Goal: Navigation & Orientation: Find specific page/section

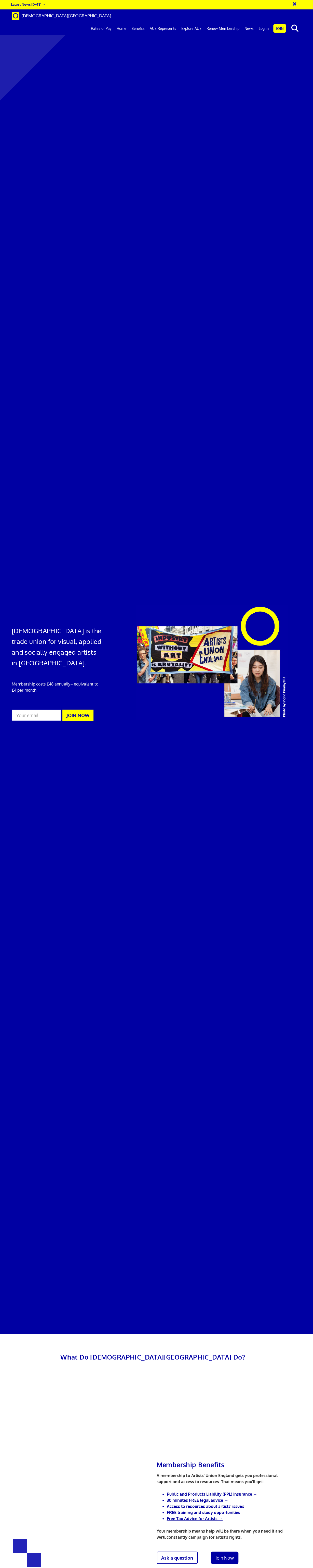
scroll to position [0, 1]
click at [264, 22] on link "Log in" at bounding box center [263, 28] width 15 height 13
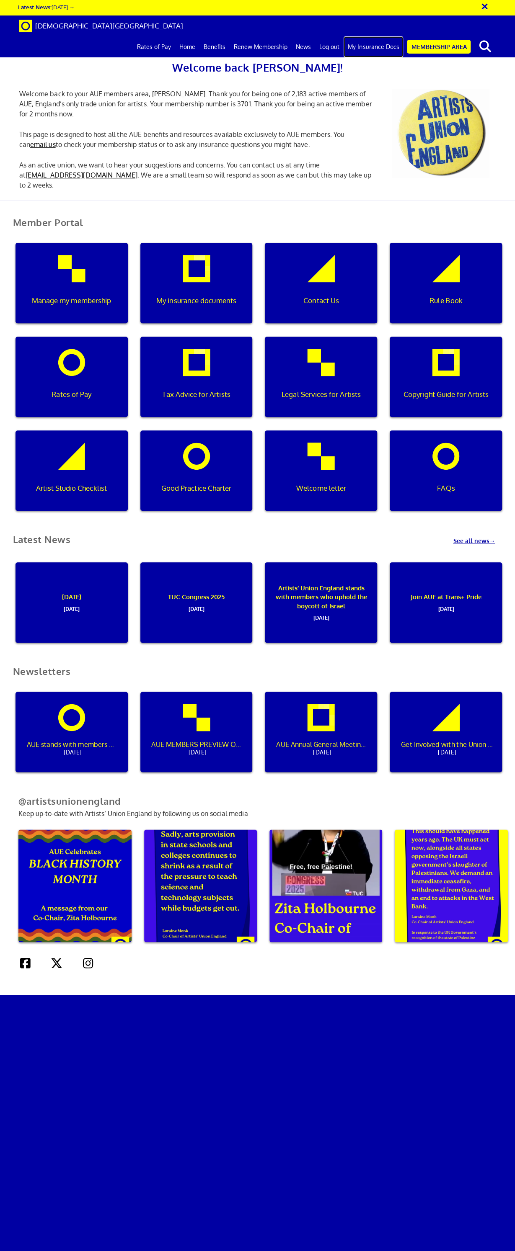
click at [390, 36] on link "My Insurance Docs" at bounding box center [372, 46] width 59 height 21
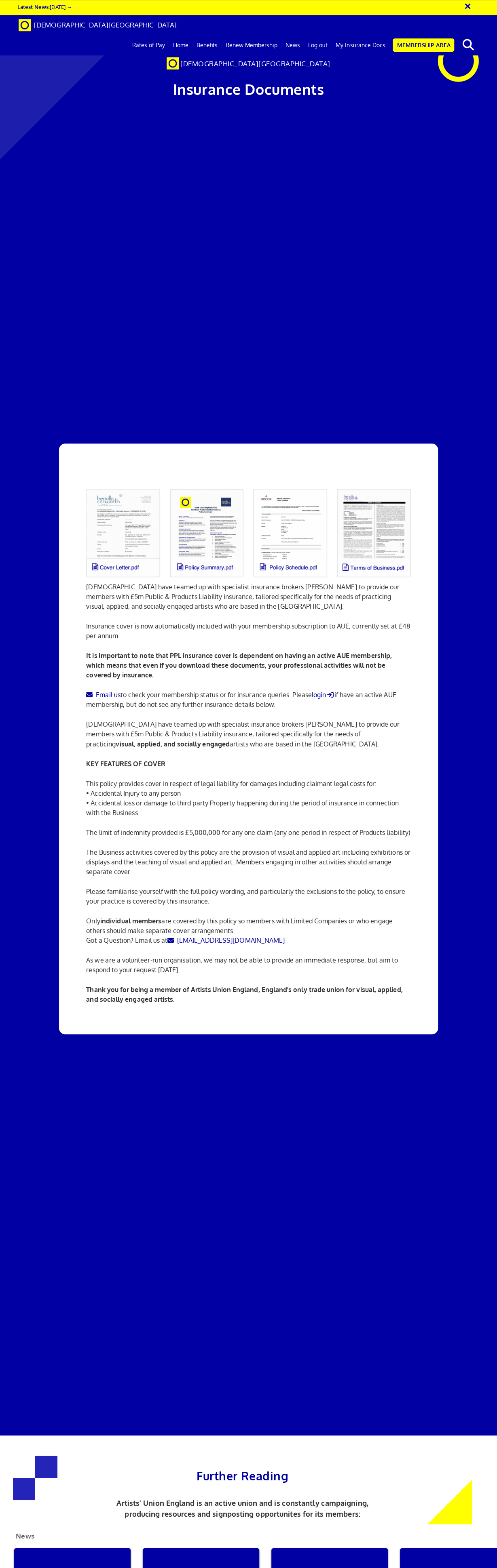
scroll to position [126, 0]
click at [124, 484] on link at bounding box center [123, 534] width 84 height 98
click at [113, 484] on link at bounding box center [123, 534] width 84 height 98
click at [433, 39] on link "Membership Area" at bounding box center [424, 45] width 62 height 14
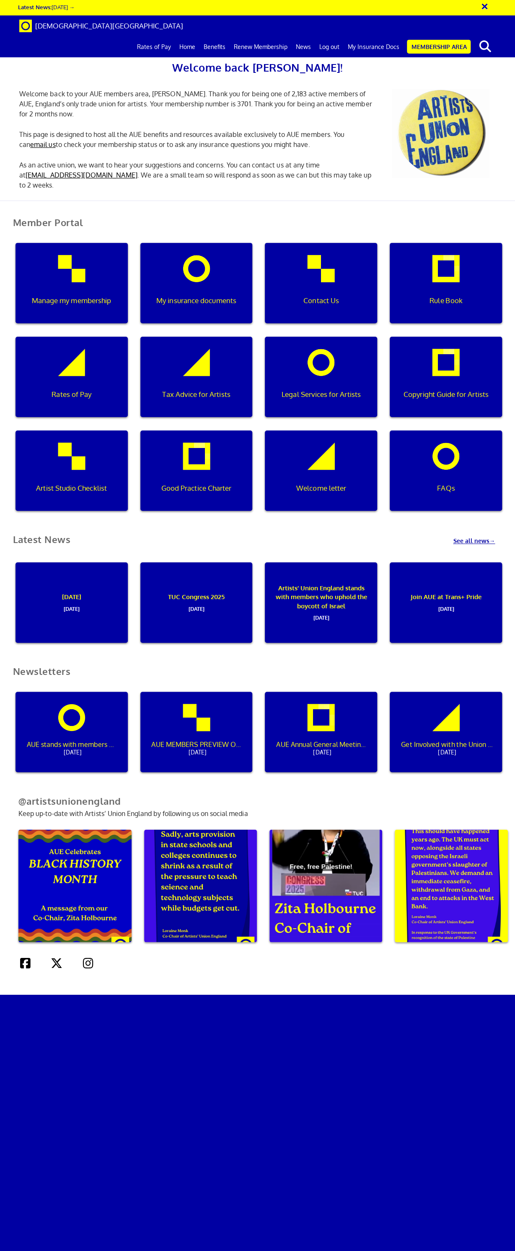
scroll to position [174, 0]
click at [201, 243] on div "My insurance documents" at bounding box center [196, 283] width 112 height 80
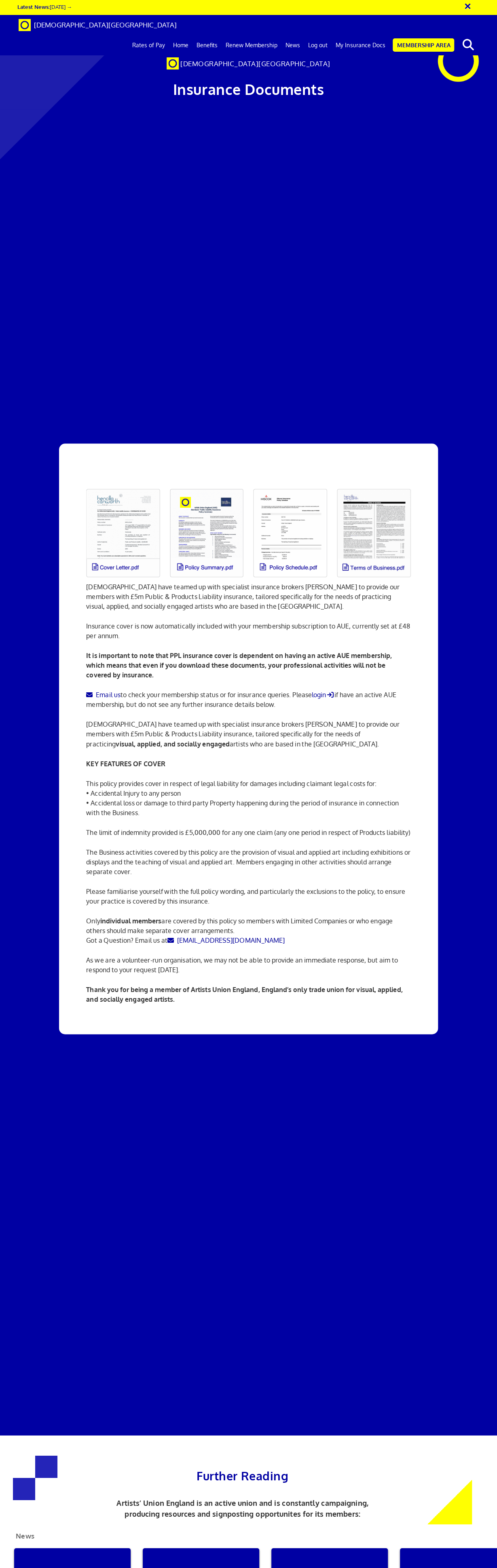
scroll to position [84, 0]
click at [119, 484] on link at bounding box center [123, 534] width 84 height 98
click at [108, 691] on link "Email us" at bounding box center [102, 695] width 34 height 8
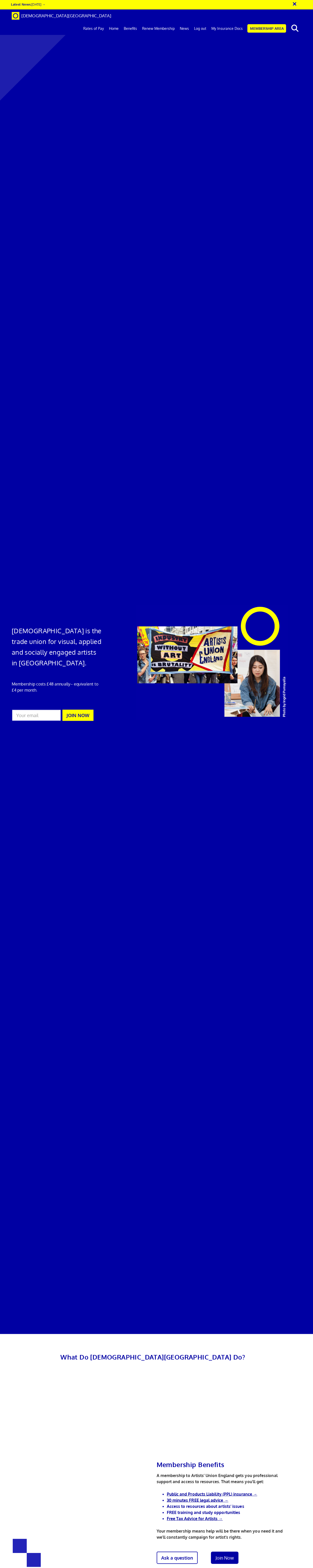
scroll to position [0, 1]
click at [222, 22] on link "My Insurance Docs" at bounding box center [226, 28] width 36 height 13
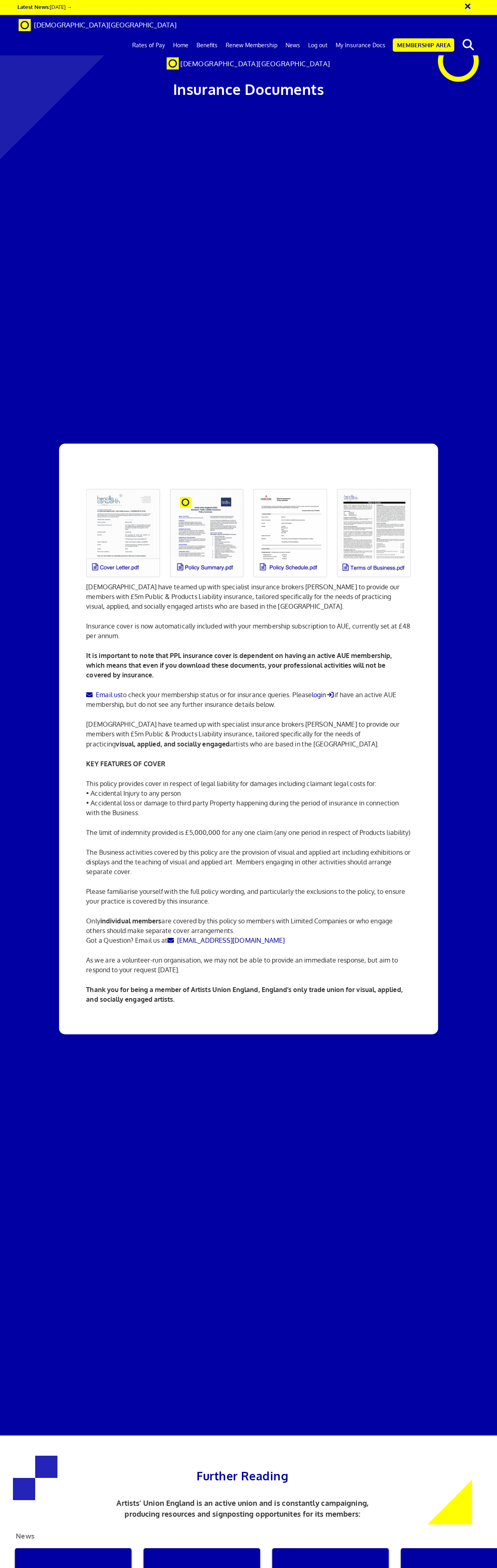
scroll to position [0, 1]
click at [129, 484] on link at bounding box center [123, 534] width 84 height 98
click at [289, 484] on link at bounding box center [290, 534] width 84 height 98
click at [250, 35] on link "Renew Membership" at bounding box center [251, 44] width 60 height 20
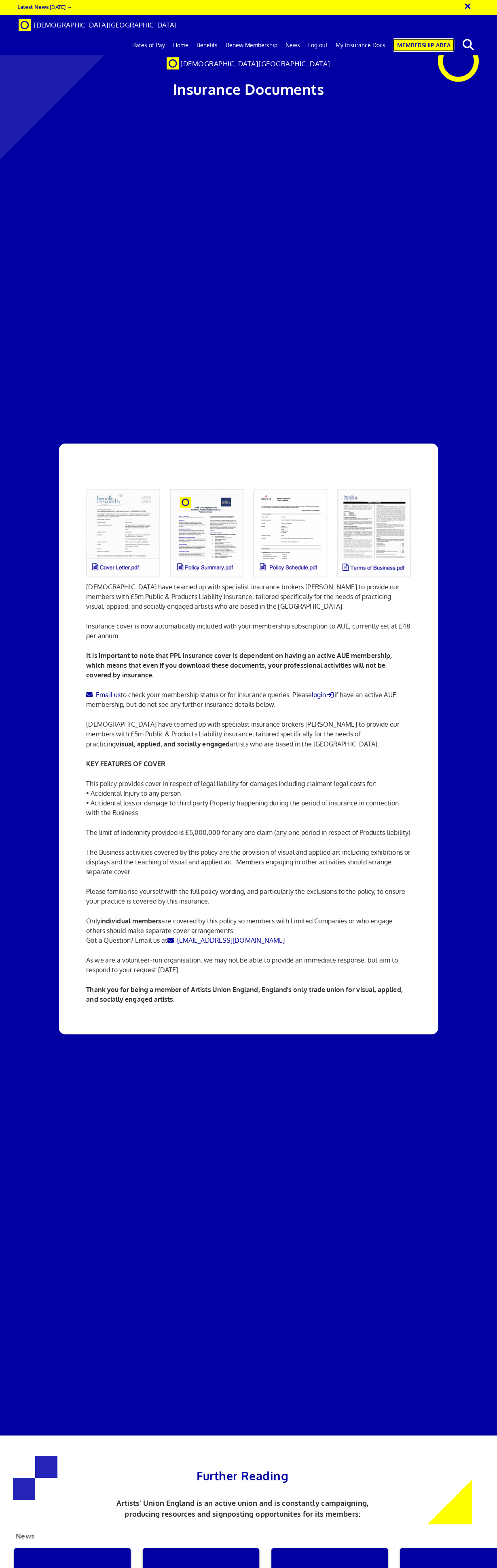
click at [420, 39] on link "Membership Area" at bounding box center [424, 45] width 62 height 14
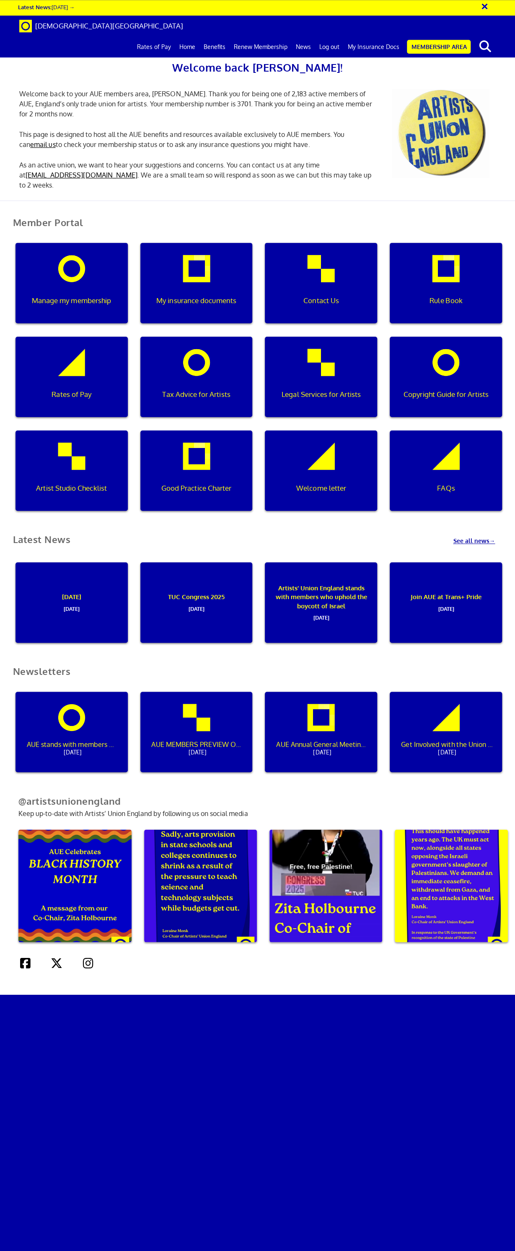
scroll to position [218, 0]
click at [67, 243] on div "Manage my membership" at bounding box center [71, 283] width 112 height 80
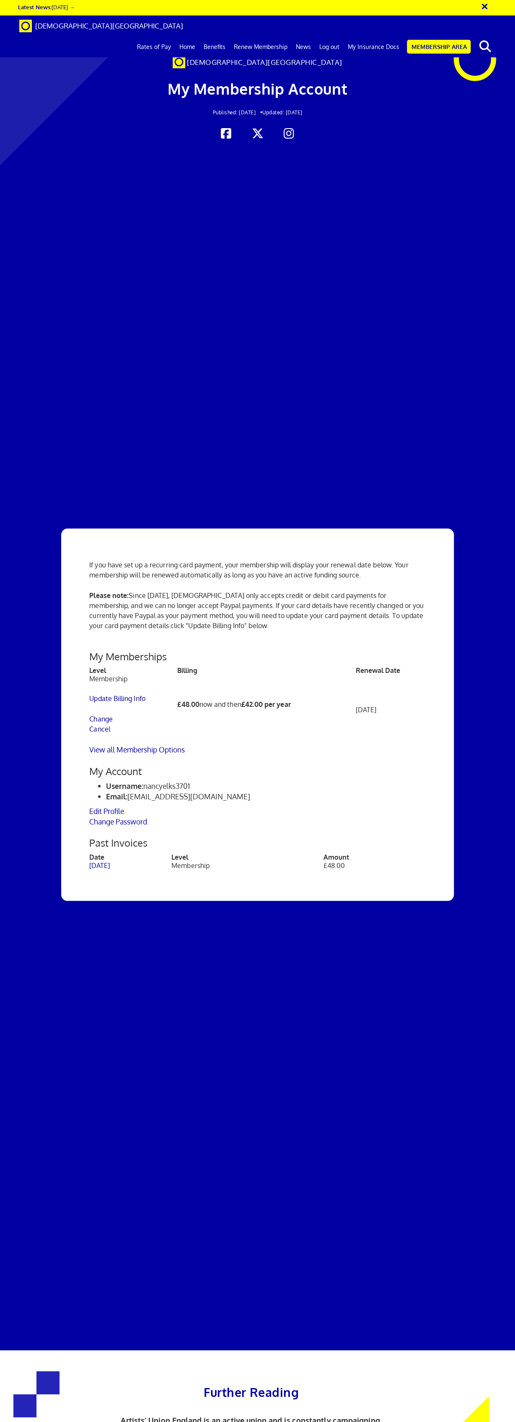
scroll to position [348, 0]
